Goal: Navigation & Orientation: Find specific page/section

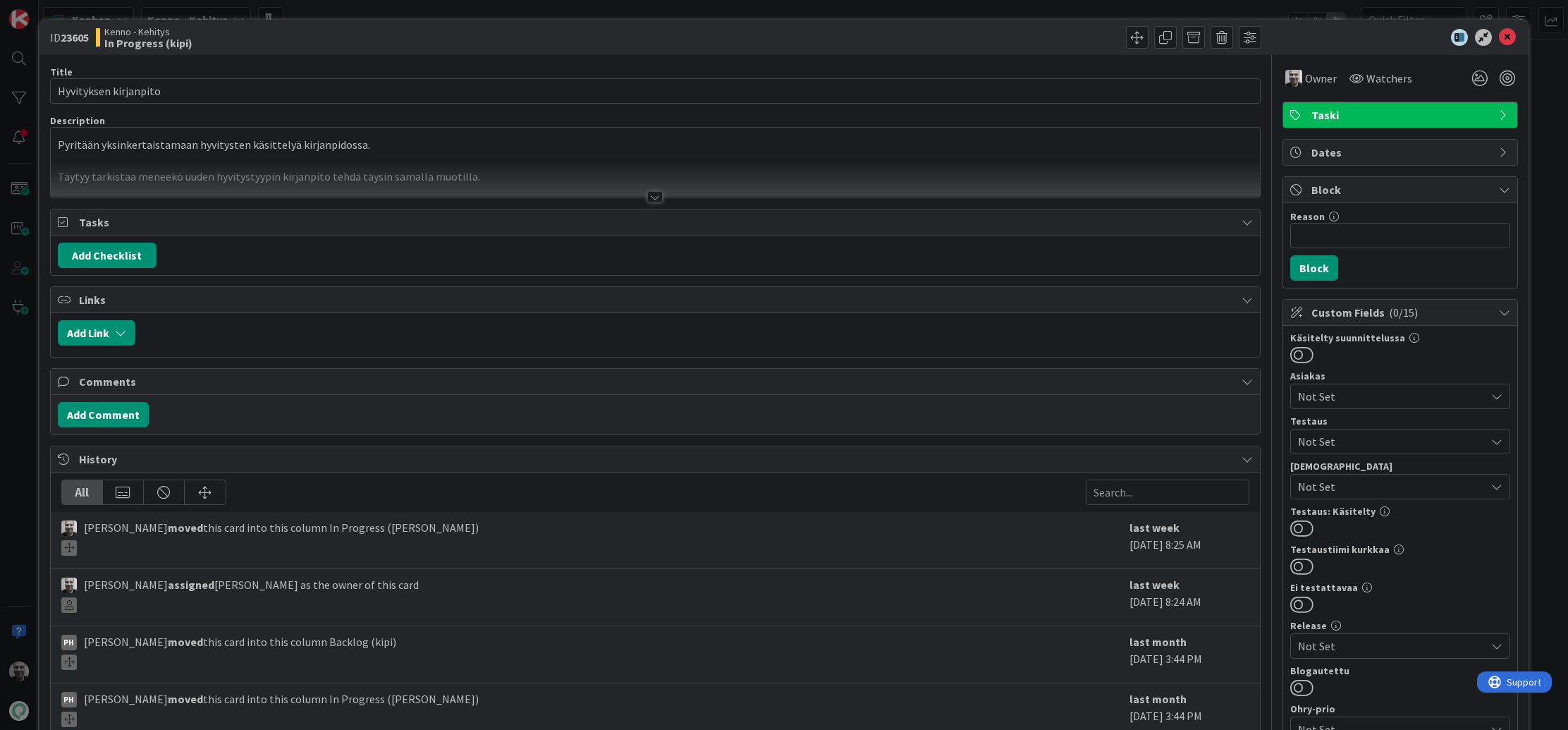
click at [653, 196] on div at bounding box center [654, 197] width 15 height 11
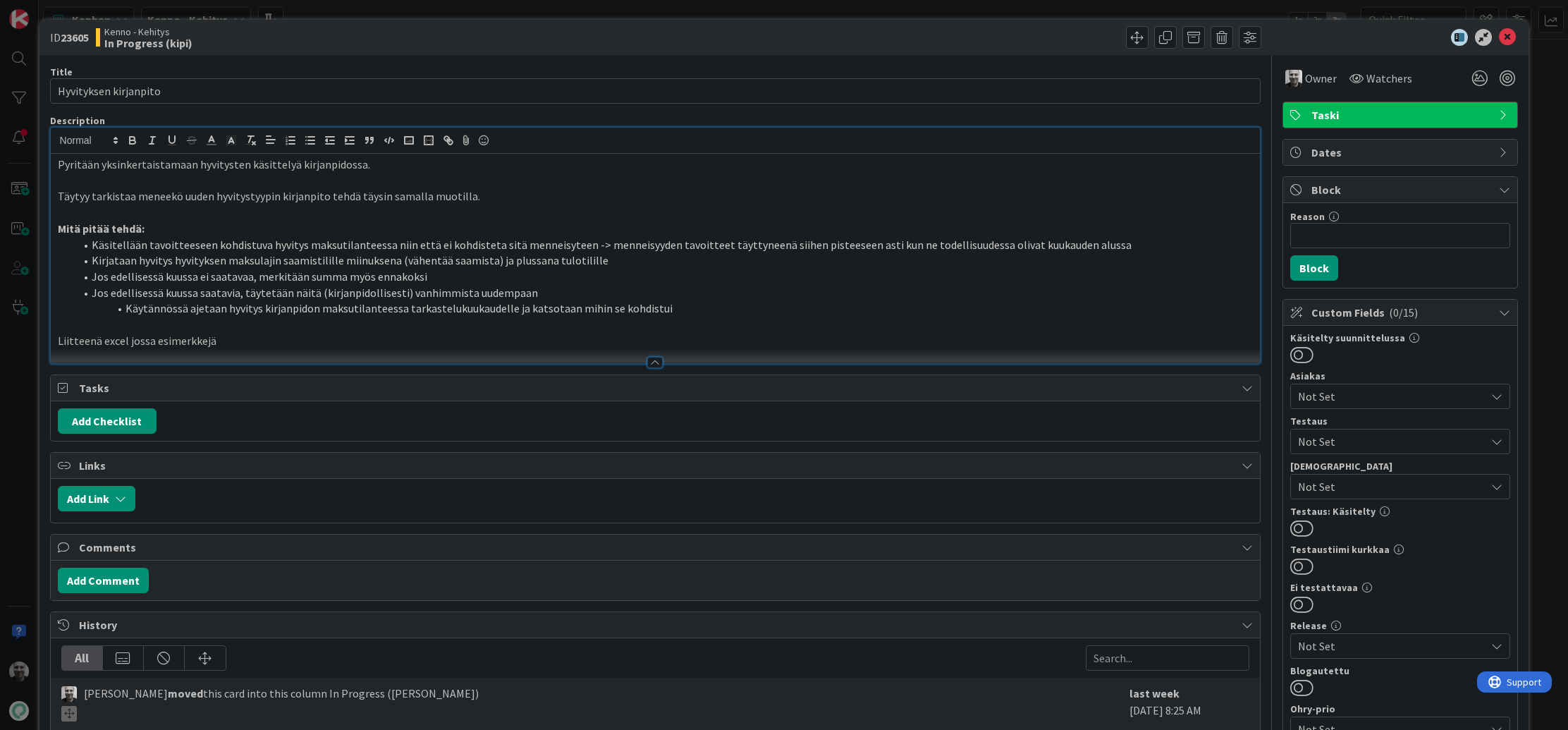
click at [426, 14] on div "ID 23605 Kenno - Kehitys In Progress (kipi) Title 21 / 128 Hyvityksen kirjanpit…" at bounding box center [784, 365] width 1568 height 730
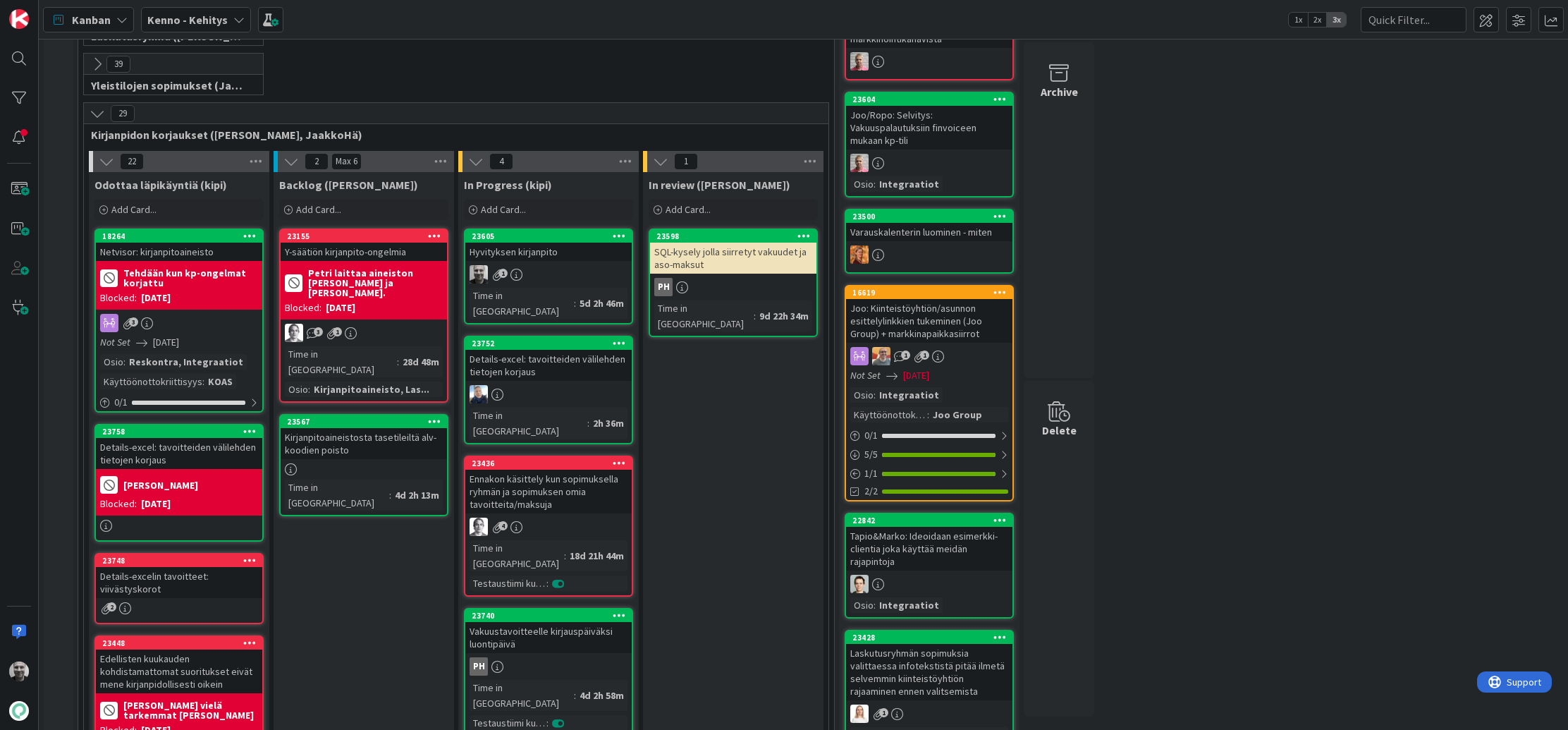
scroll to position [237, 0]
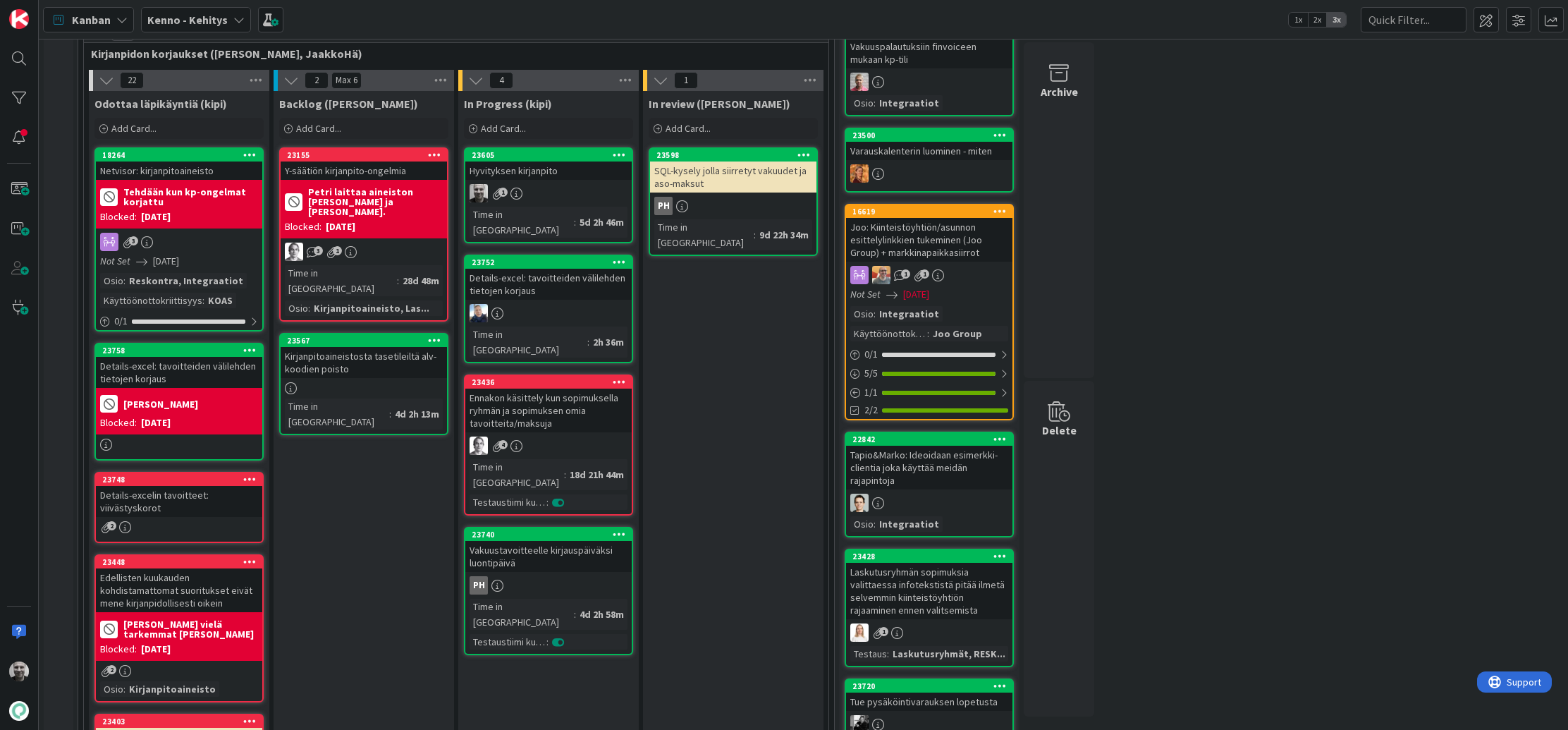
scroll to position [0, 0]
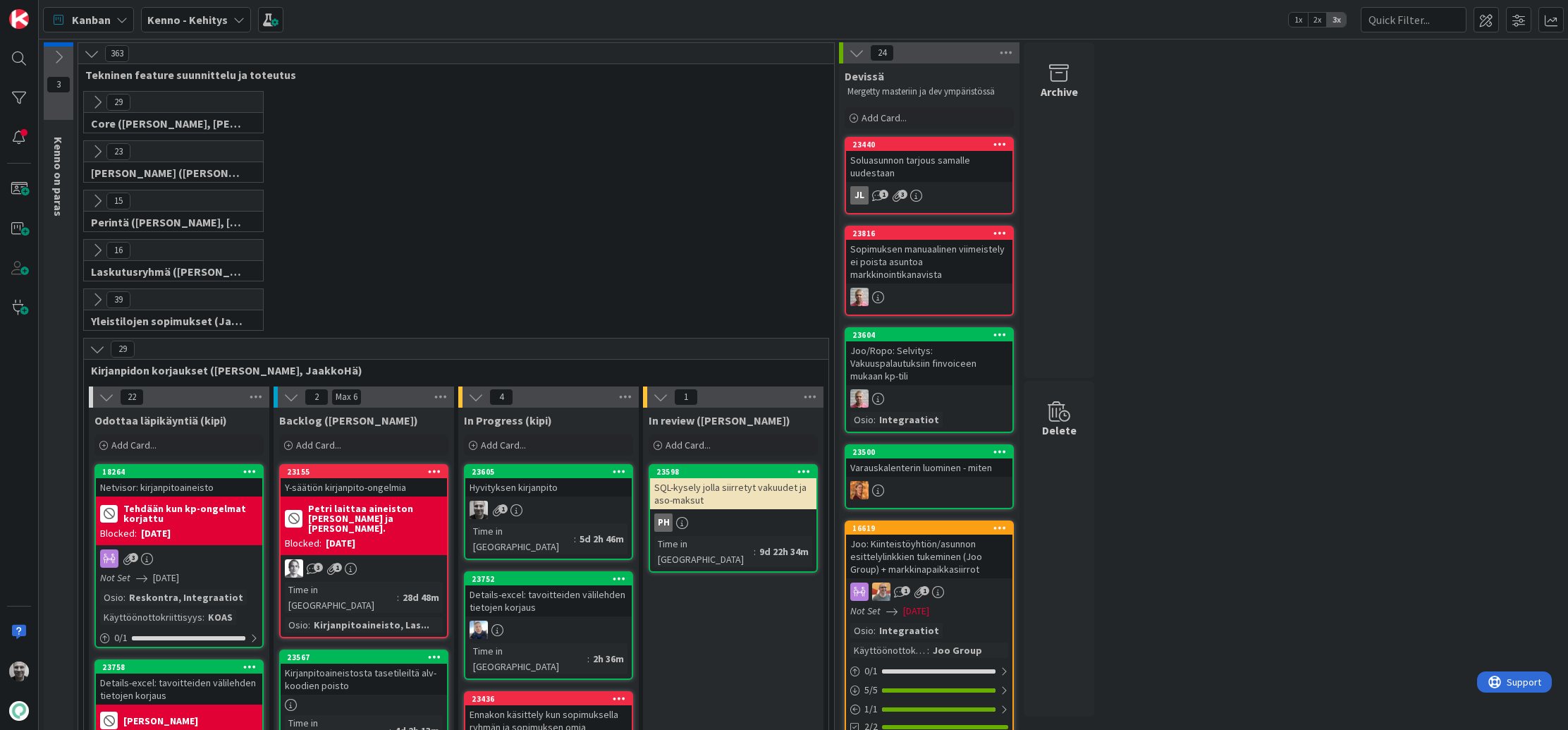
click at [101, 149] on icon at bounding box center [97, 151] width 15 height 15
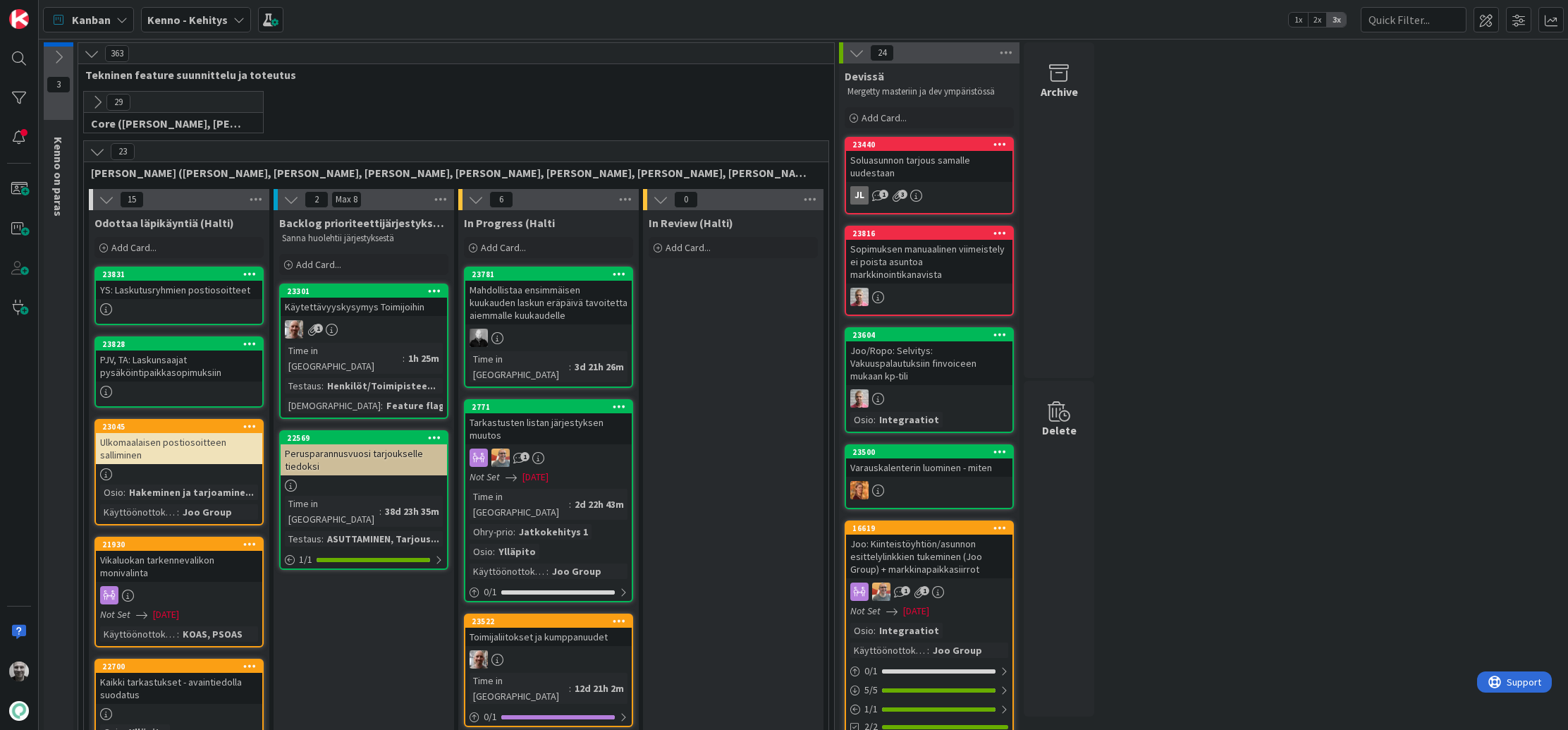
scroll to position [411, 0]
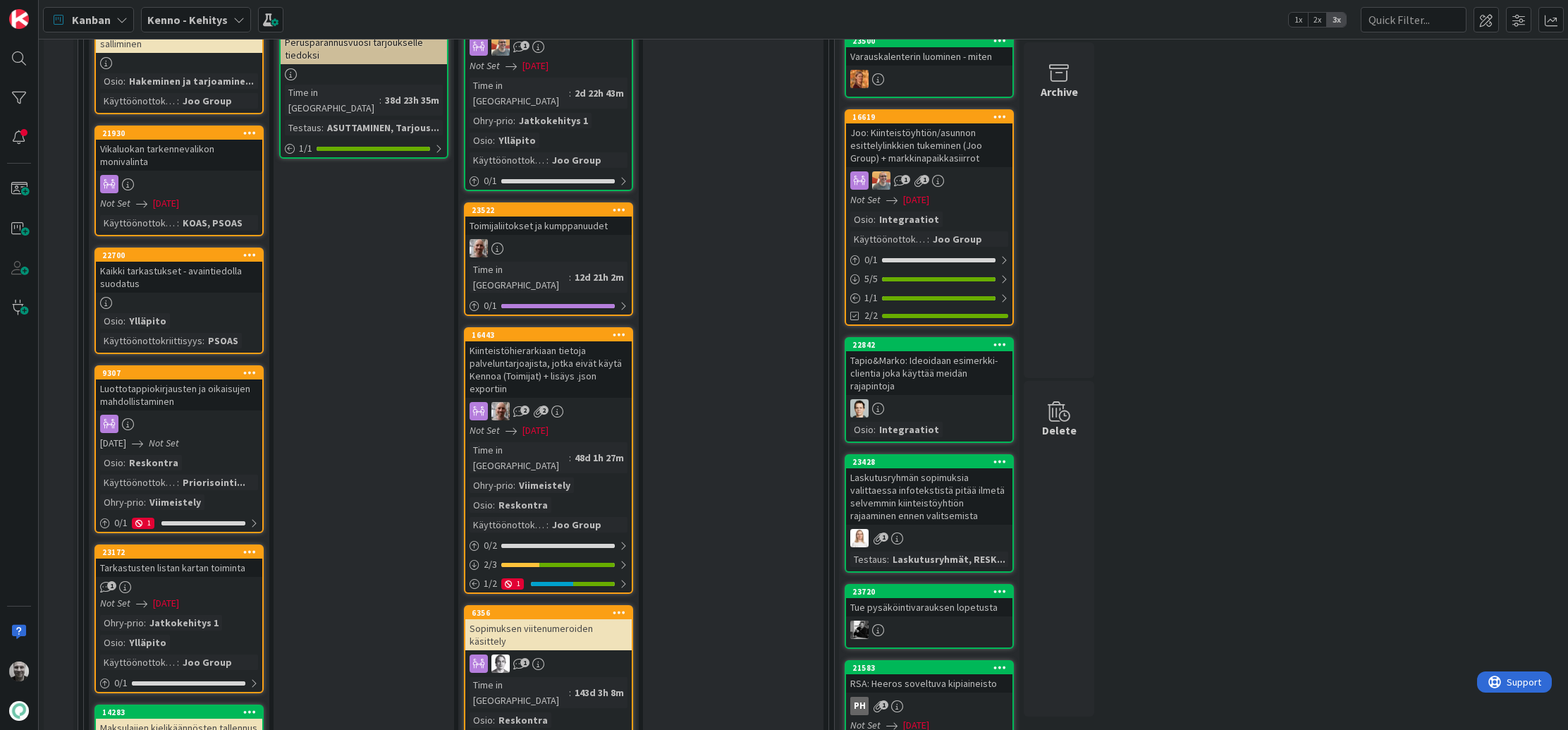
click at [207, 395] on div "Luottotappiokirjausten ja oikaisujen mahdollistaminen" at bounding box center [179, 395] width 166 height 31
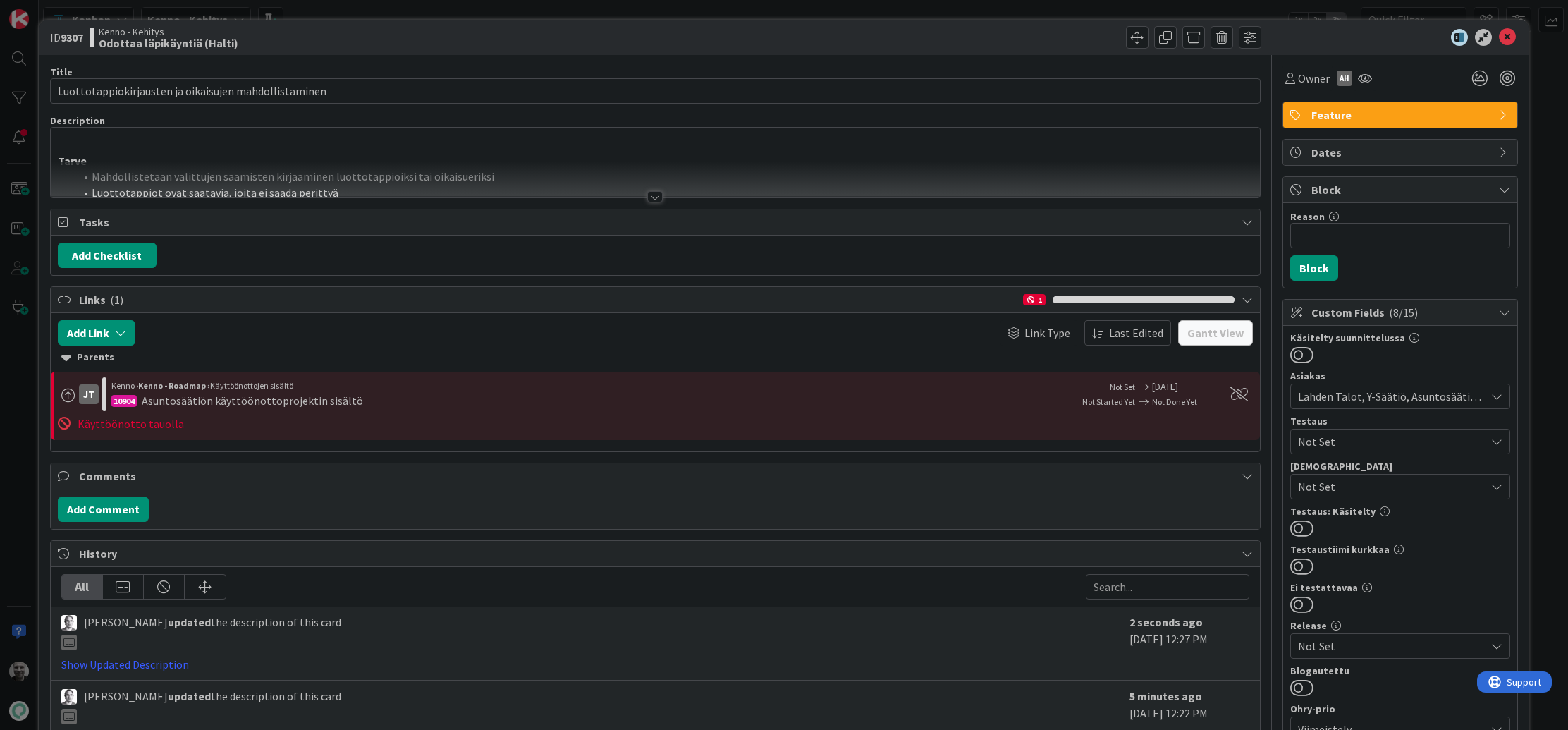
click at [652, 199] on div at bounding box center [654, 197] width 15 height 11
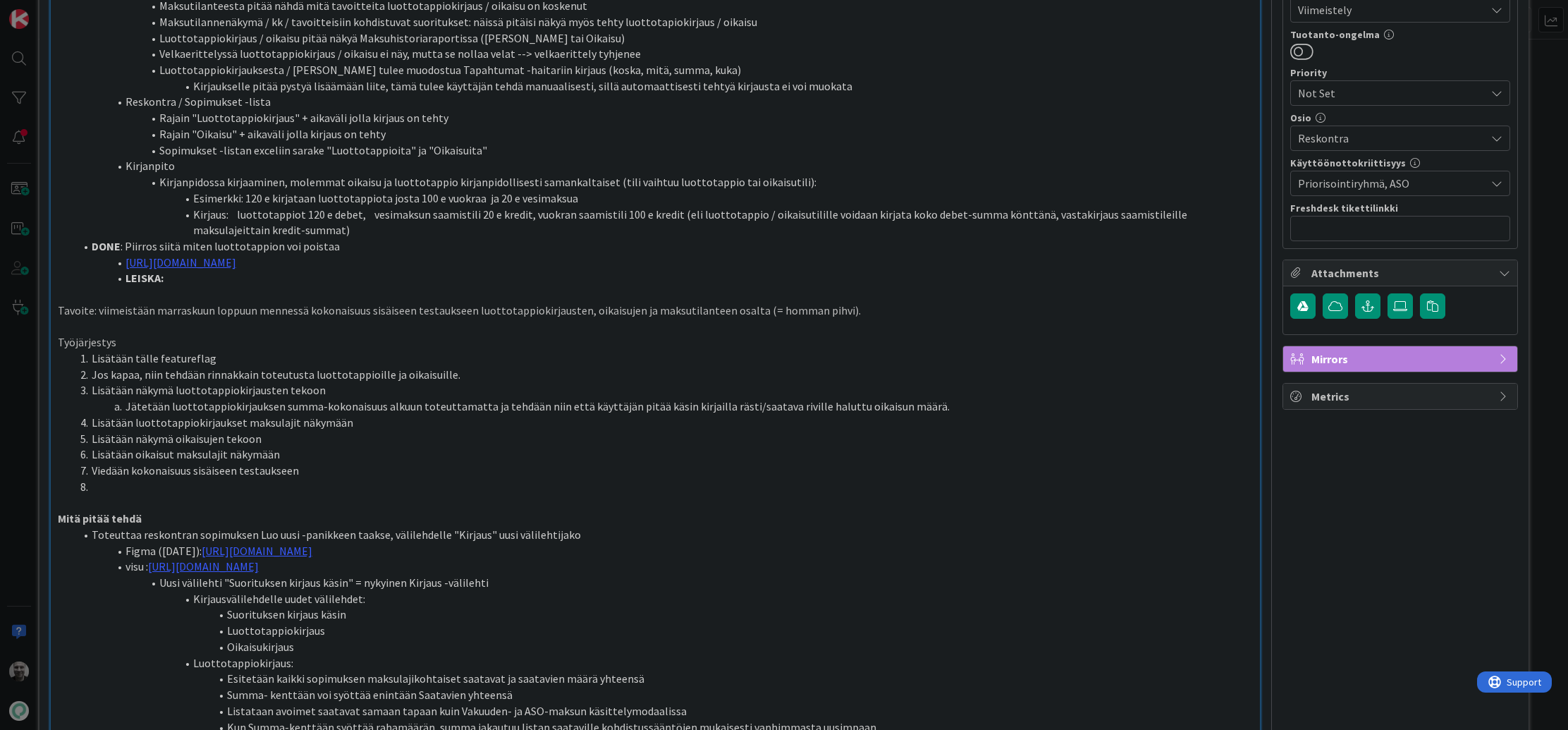
scroll to position [719, 0]
